Goal: Information Seeking & Learning: Learn about a topic

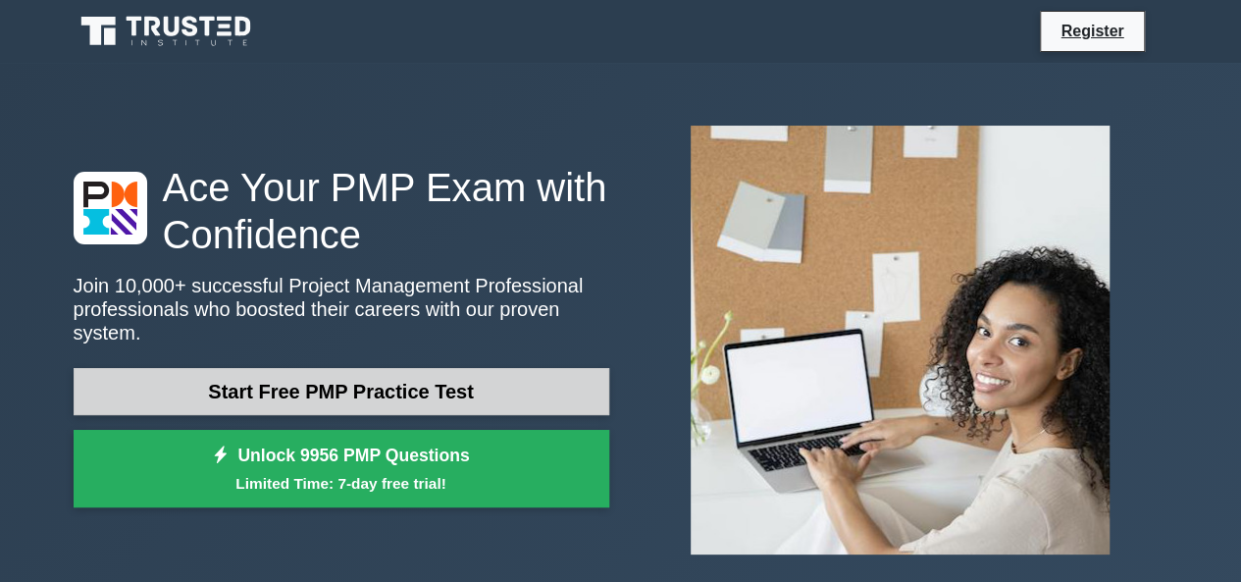
click at [431, 388] on link "Start Free PMP Practice Test" at bounding box center [342, 391] width 536 height 47
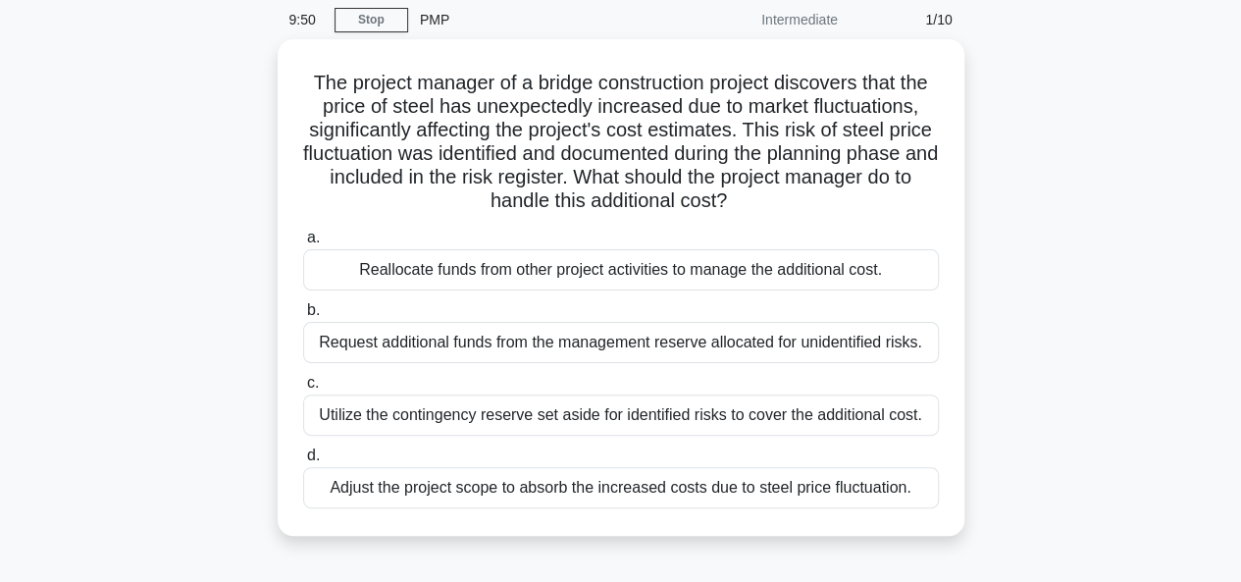
scroll to position [78, 0]
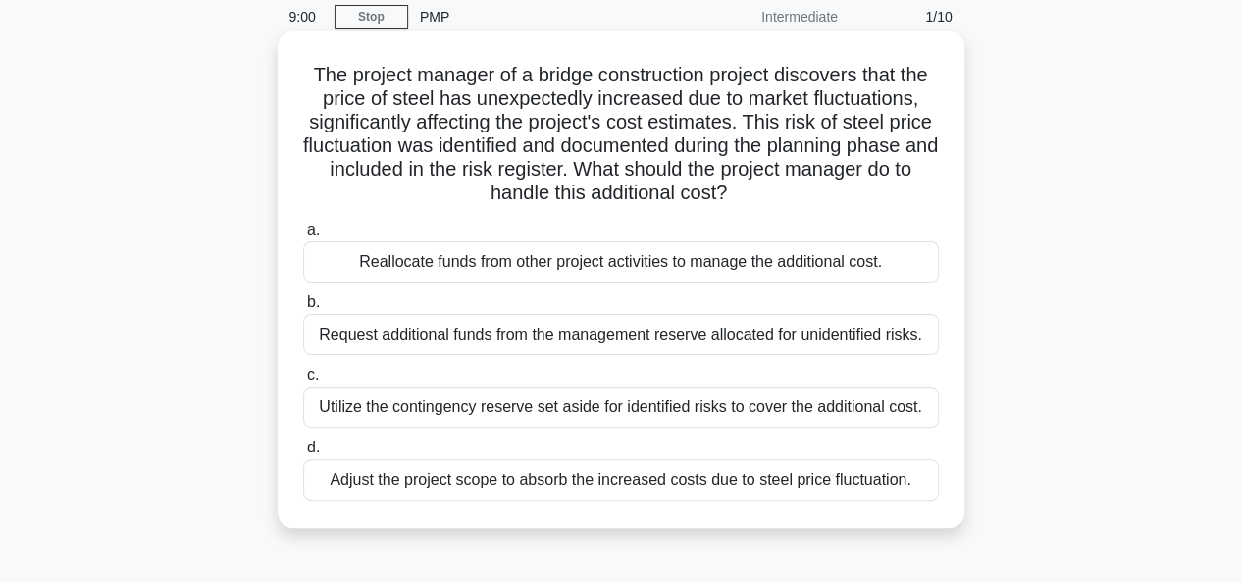
click at [642, 339] on div "Request additional funds from the management reserve allocated for unidentified…" at bounding box center [621, 334] width 636 height 41
click at [303, 309] on input "b. Request additional funds from the management reserve allocated for unidentif…" at bounding box center [303, 302] width 0 height 13
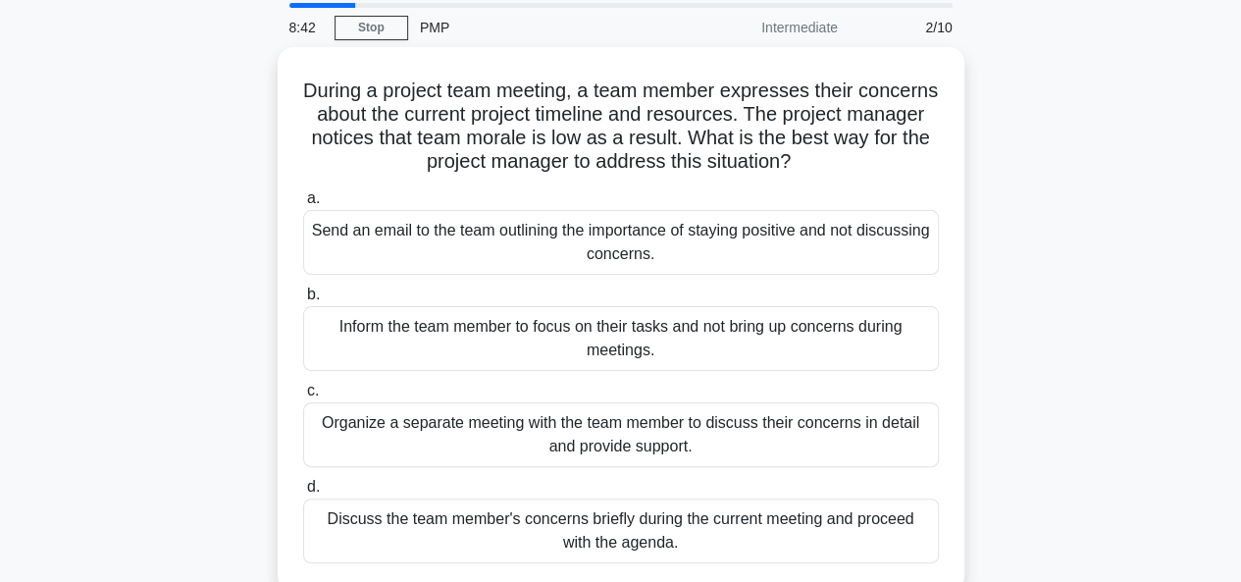
scroll to position [39, 0]
